Goal: Task Accomplishment & Management: Complete application form

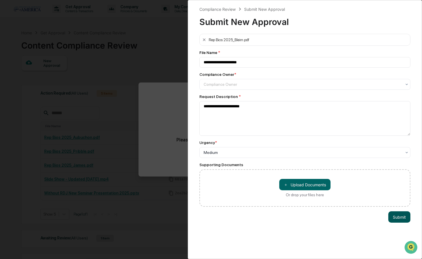
click at [402, 218] on button "Submit" at bounding box center [400, 216] width 22 height 11
click at [228, 77] on div "Compliance Owner * Compliance Owner" at bounding box center [305, 81] width 211 height 18
click at [226, 82] on div at bounding box center [303, 84] width 198 height 6
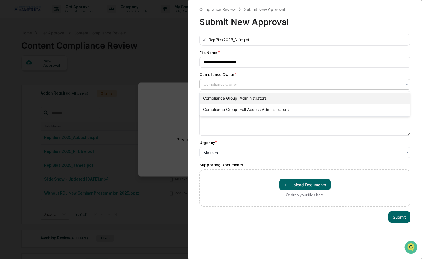
click at [221, 98] on div "Compliance Group: Administrators" at bounding box center [305, 97] width 211 height 11
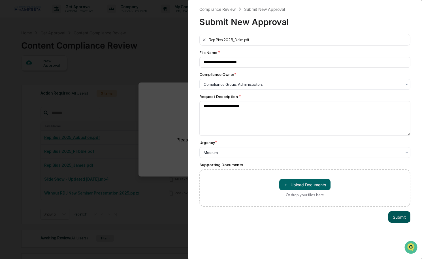
click at [405, 215] on button "Submit" at bounding box center [400, 216] width 22 height 11
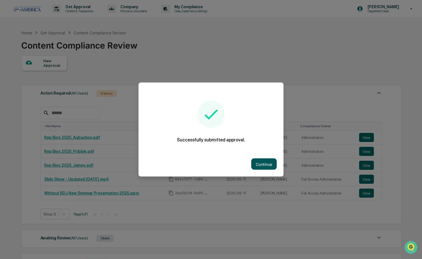
click at [260, 163] on button "Continue" at bounding box center [264, 163] width 26 height 11
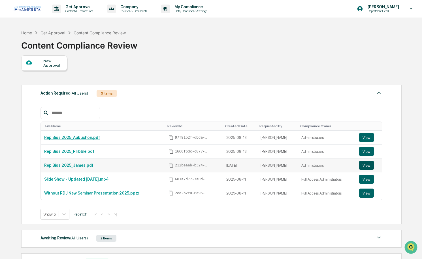
click at [364, 166] on button "View" at bounding box center [367, 164] width 15 height 9
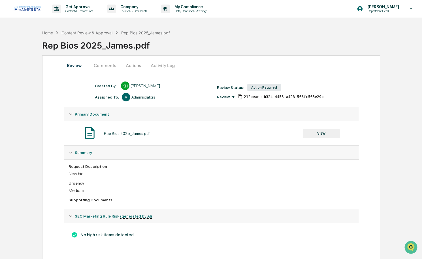
click at [109, 66] on button "Comments" at bounding box center [104, 65] width 31 height 14
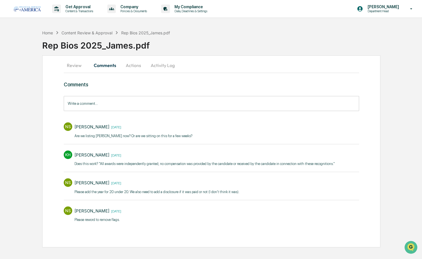
click at [139, 101] on input "Write a comment..." at bounding box center [212, 103] width 296 height 15
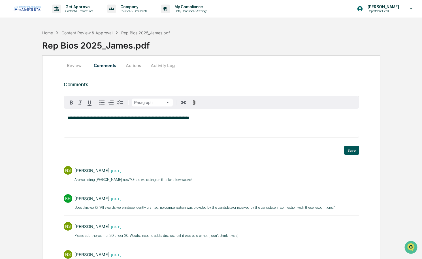
click at [357, 148] on button "Save" at bounding box center [351, 149] width 15 height 9
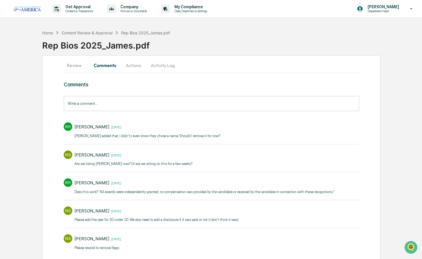
click at [127, 65] on button "Actions" at bounding box center [134, 65] width 26 height 14
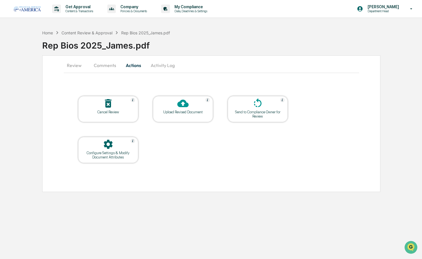
click at [180, 106] on icon at bounding box center [182, 104] width 11 height 8
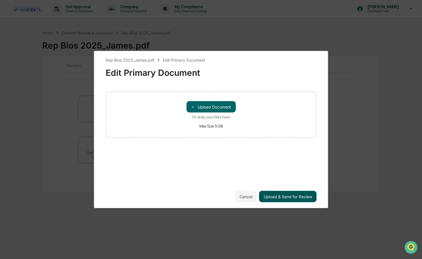
click at [277, 194] on button "Upload & Send for Review" at bounding box center [288, 196] width 58 height 11
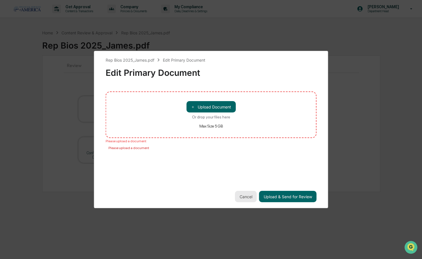
click at [246, 193] on button "Cancel" at bounding box center [246, 196] width 22 height 11
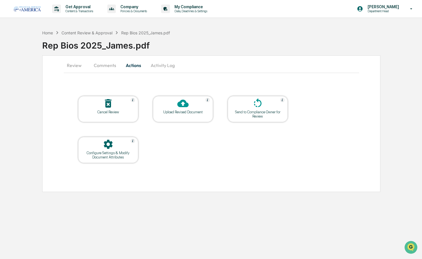
click at [250, 107] on div at bounding box center [258, 104] width 57 height 12
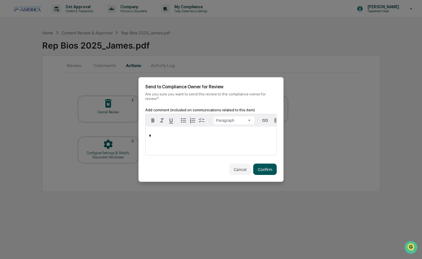
click at [267, 170] on button "Confirm" at bounding box center [265, 168] width 24 height 11
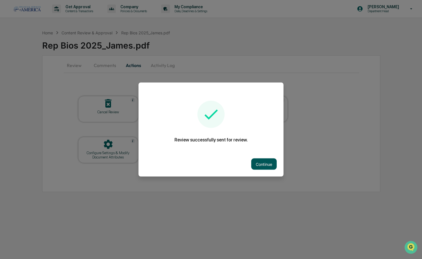
click at [267, 164] on button "Continue" at bounding box center [264, 163] width 26 height 11
